Goal: Communication & Community: Answer question/provide support

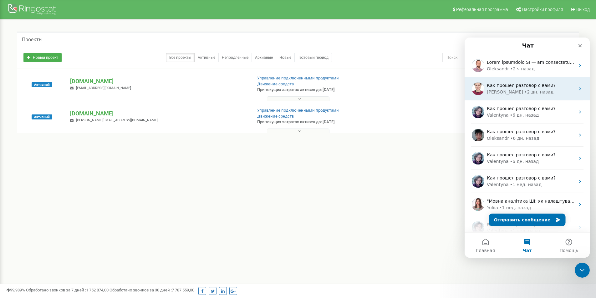
click at [502, 86] on span "Как прошел разговор с вами?" at bounding box center [521, 85] width 69 height 5
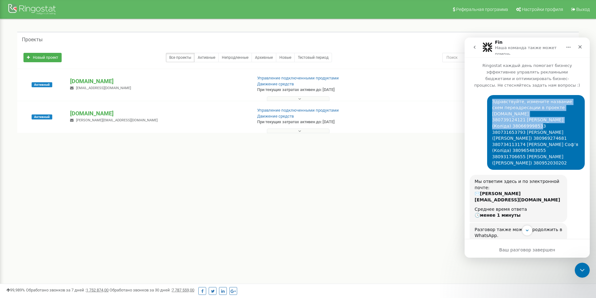
drag, startPoint x: 487, startPoint y: 98, endPoint x: 530, endPoint y: 120, distance: 49.3
click at [530, 120] on div "Здравствуйте, измените название схем переадресации в проекте [DOMAIN_NAME] 3807…" at bounding box center [536, 132] width 98 height 75
copy div "Здравствуйте, измените название схем переадресации в проекте [DOMAIN_NAME] 3807…"
click at [472, 43] on button "go back" at bounding box center [475, 47] width 12 height 12
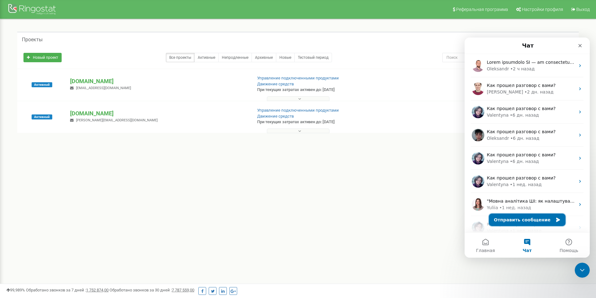
click at [514, 222] on button "Отправить сообщение" at bounding box center [527, 220] width 77 height 13
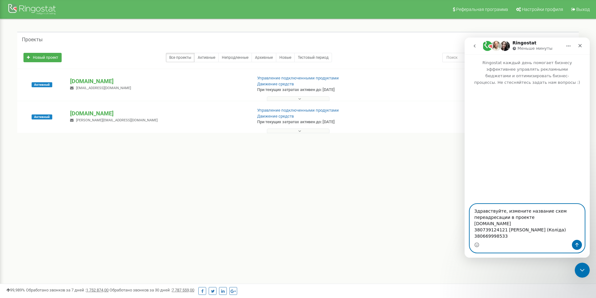
drag, startPoint x: 504, startPoint y: 236, endPoint x: 547, endPoint y: 237, distance: 42.9
click at [547, 237] on textarea "Здравствуйте, измените название схем переадресации в проекте [DOMAIN_NAME] 3807…" at bounding box center [527, 222] width 115 height 36
paste textarea "[PERSON_NAME]"
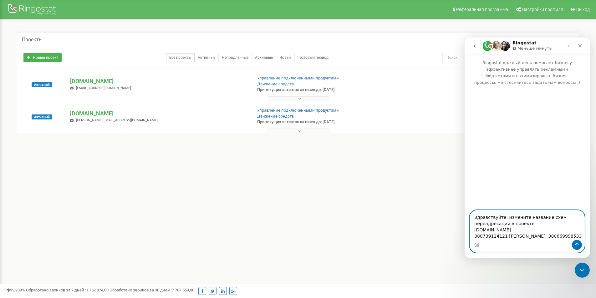
paste textarea "([PERSON_NAME])"
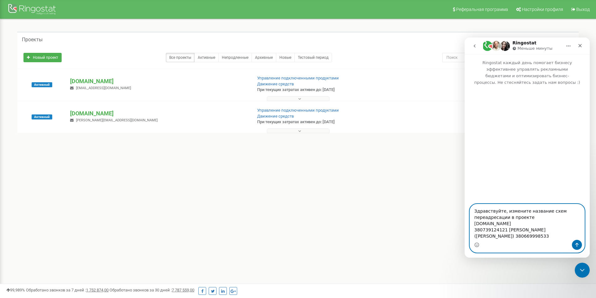
drag, startPoint x: 543, startPoint y: 234, endPoint x: 574, endPoint y: 235, distance: 31.0
click at [574, 235] on textarea "Здравствуйте, измените название схем переадресации в проекте [DOMAIN_NAME] 3807…" at bounding box center [527, 222] width 115 height 36
paste textarea "1038567"
drag, startPoint x: 502, startPoint y: 235, endPoint x: 473, endPoint y: 234, distance: 28.8
click at [473, 234] on textarea "Здравствуйте, измените название схем переадресации в проекте [DOMAIN_NAME] 3807…" at bounding box center [527, 222] width 115 height 36
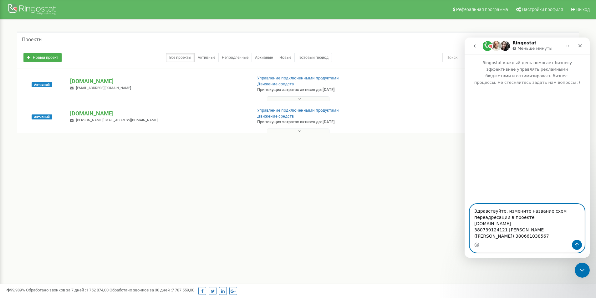
paste textarea "35517"
type textarea "Здравствуйте, измените название схем переадресации в проекте [DOMAIN_NAME] 3807…"
click at [512, 226] on textarea "Здравствуйте, измените название схем переадресации в проекте [DOMAIN_NAME] 3807…" at bounding box center [527, 222] width 115 height 36
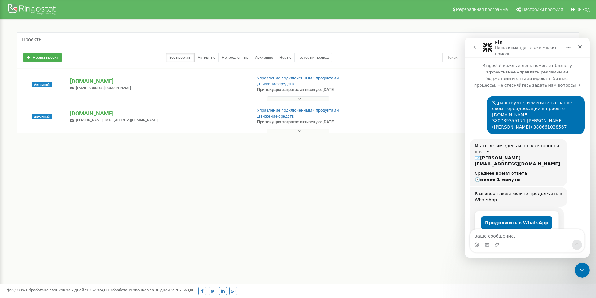
scroll to position [9, 0]
